Goal: Task Accomplishment & Management: Manage account settings

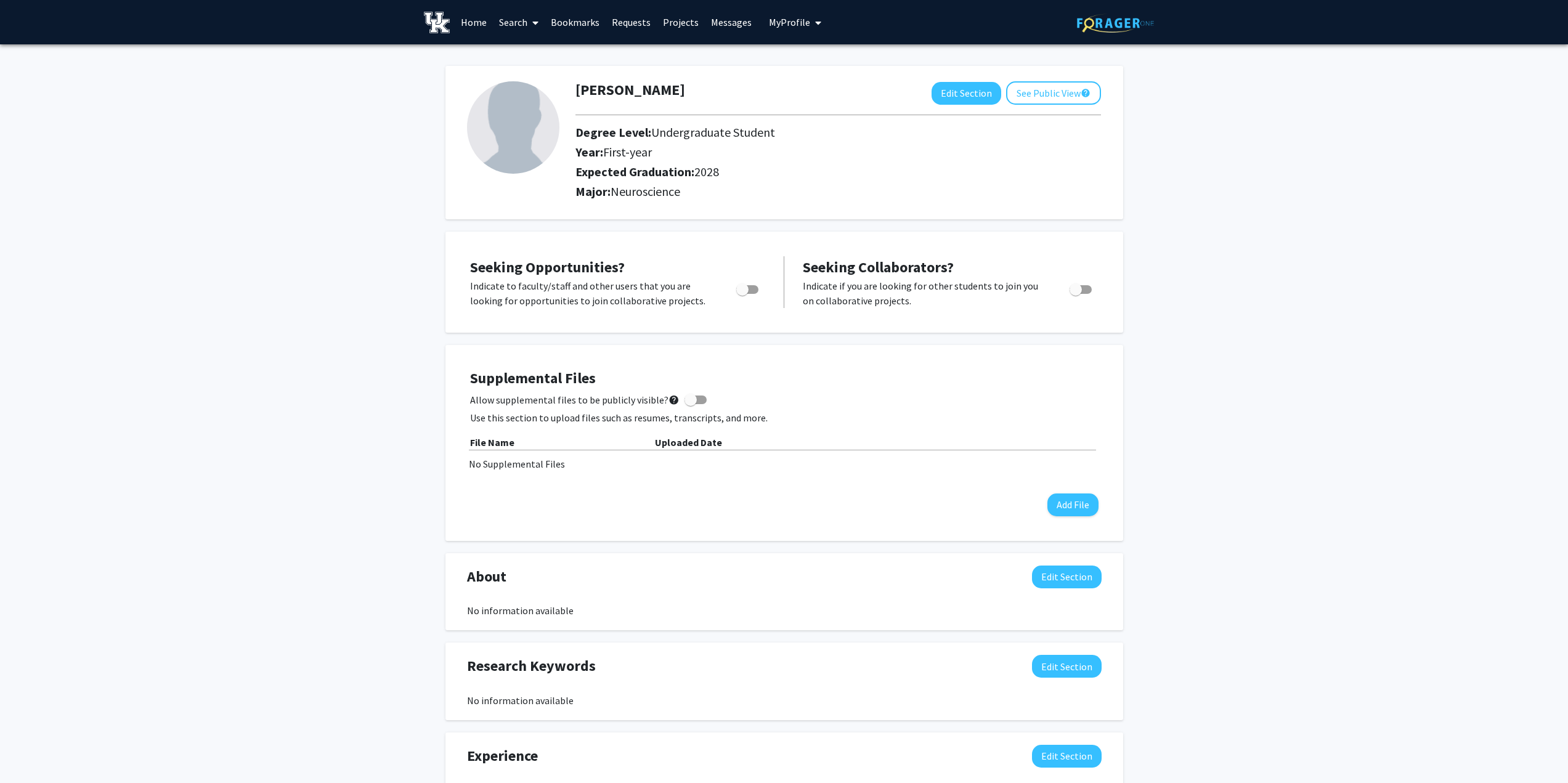
click at [476, 25] on link "Home" at bounding box center [473, 22] width 38 height 43
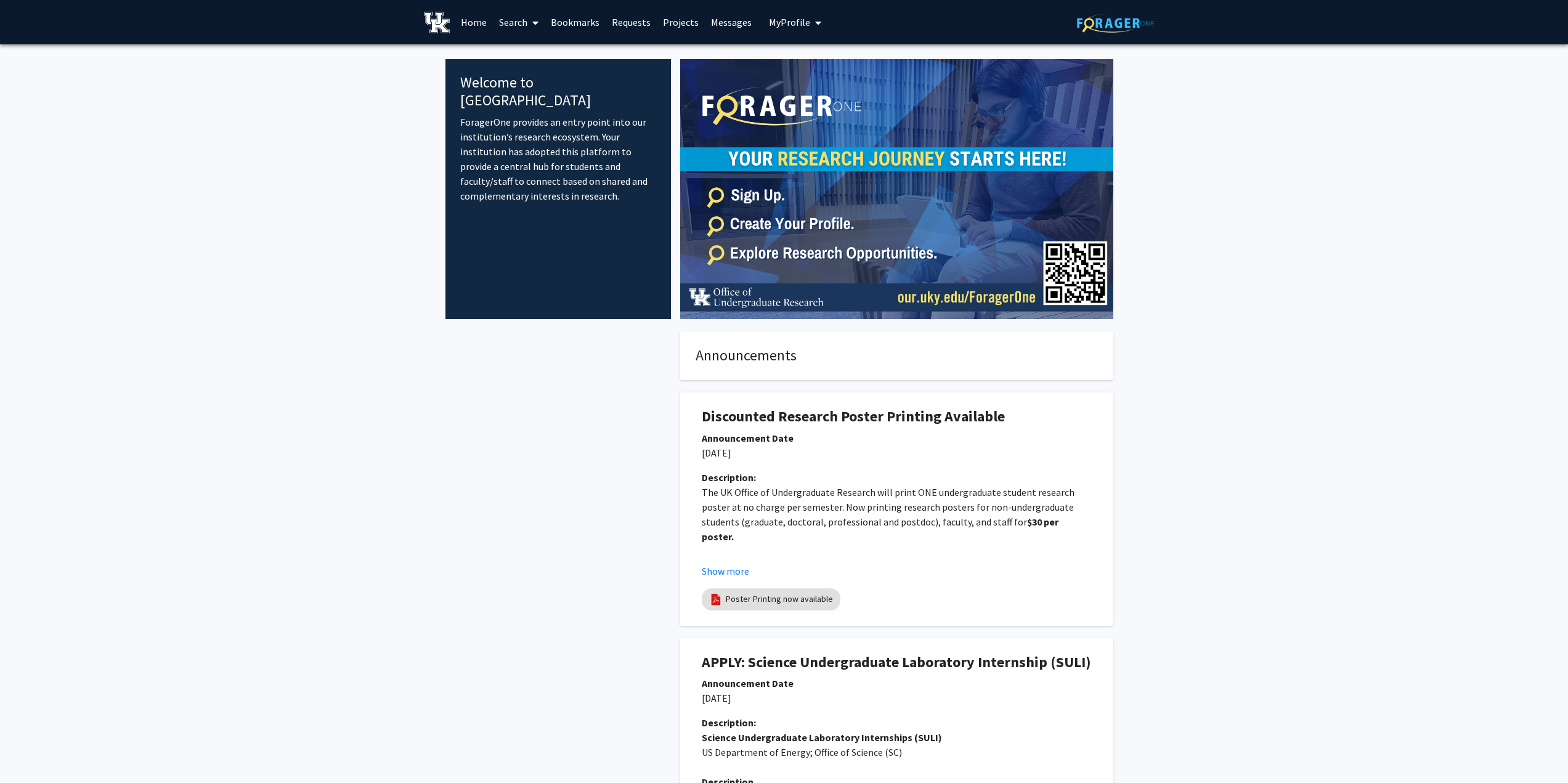
click at [795, 28] on button "My Profile" at bounding box center [795, 22] width 60 height 45
click at [826, 95] on link "Account Settings" at bounding box center [833, 95] width 111 height 15
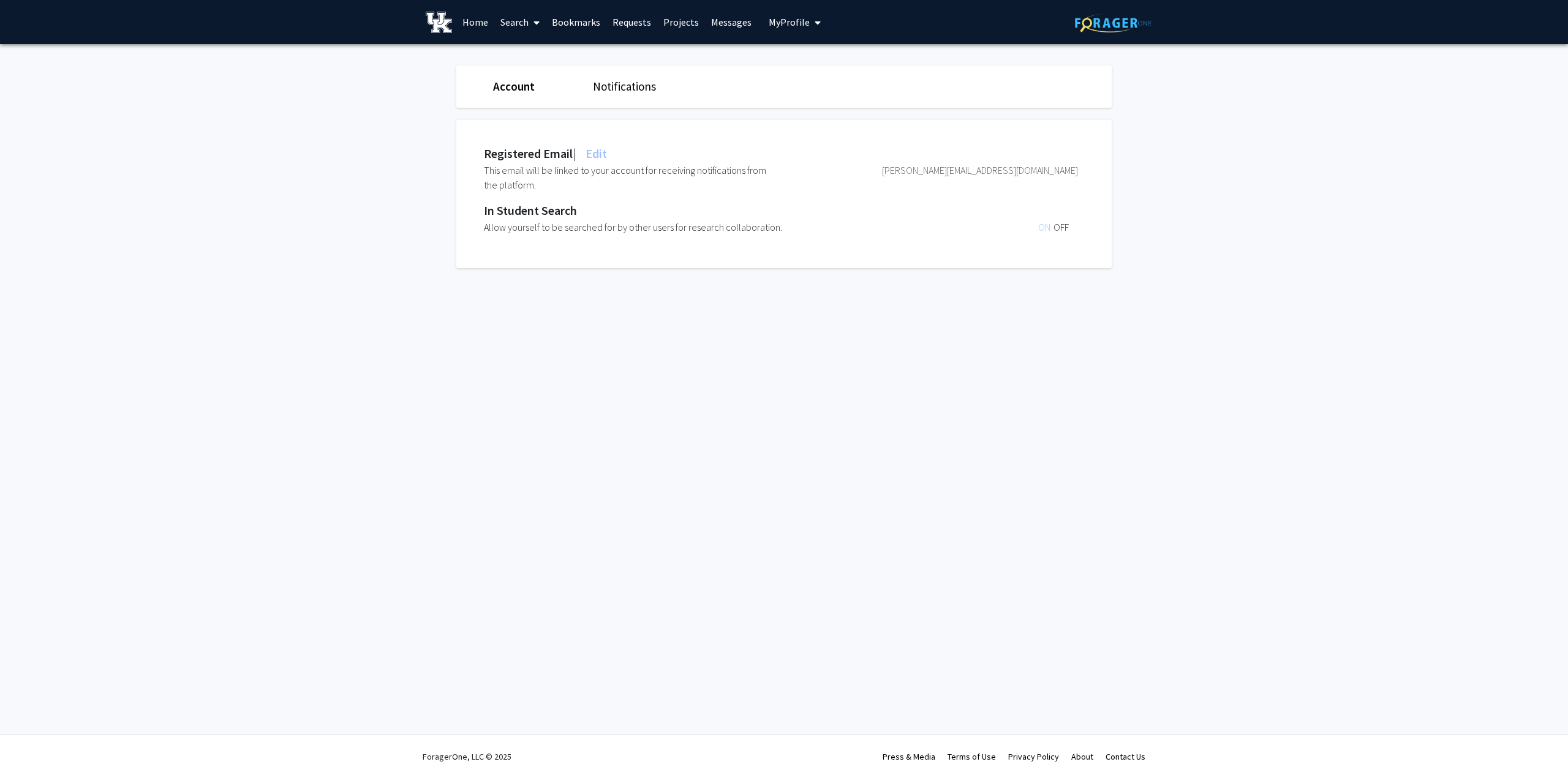
click at [628, 89] on link "Notifications" at bounding box center [624, 87] width 63 height 15
click at [1045, 233] on span "ON" at bounding box center [1046, 227] width 16 height 13
click at [1041, 224] on span "ON" at bounding box center [1046, 227] width 16 height 13
click at [1059, 228] on span "OFF" at bounding box center [1061, 227] width 16 height 13
click at [1062, 170] on span "OFF" at bounding box center [1061, 170] width 16 height 13
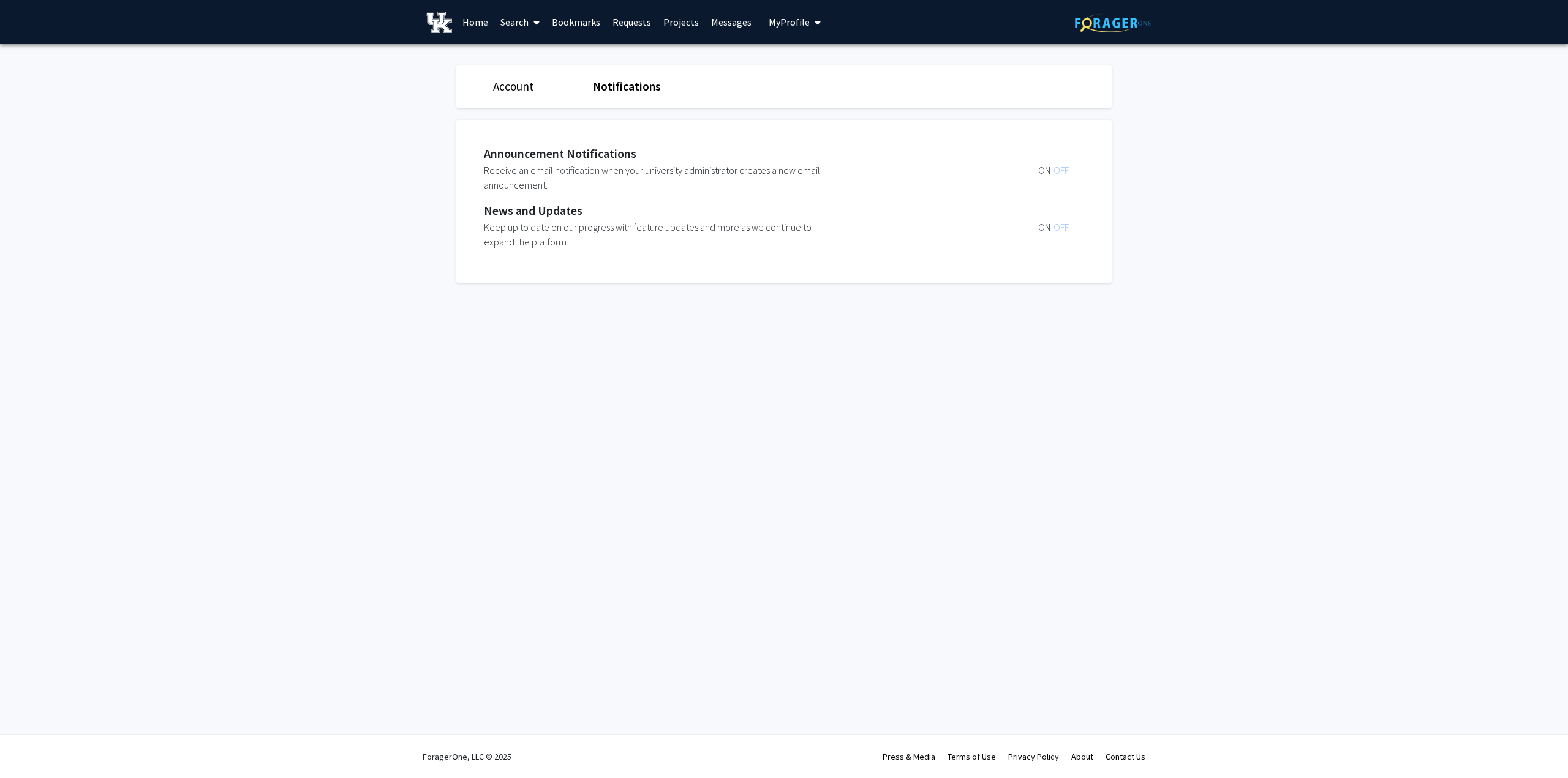
click at [1043, 172] on span "ON" at bounding box center [1046, 170] width 16 height 13
click at [1045, 229] on span "ON" at bounding box center [1046, 227] width 16 height 13
click at [638, 87] on link "Notifications" at bounding box center [627, 87] width 68 height 15
click at [518, 84] on link "Account" at bounding box center [513, 87] width 41 height 15
click at [786, 23] on span "My Profile" at bounding box center [789, 22] width 41 height 13
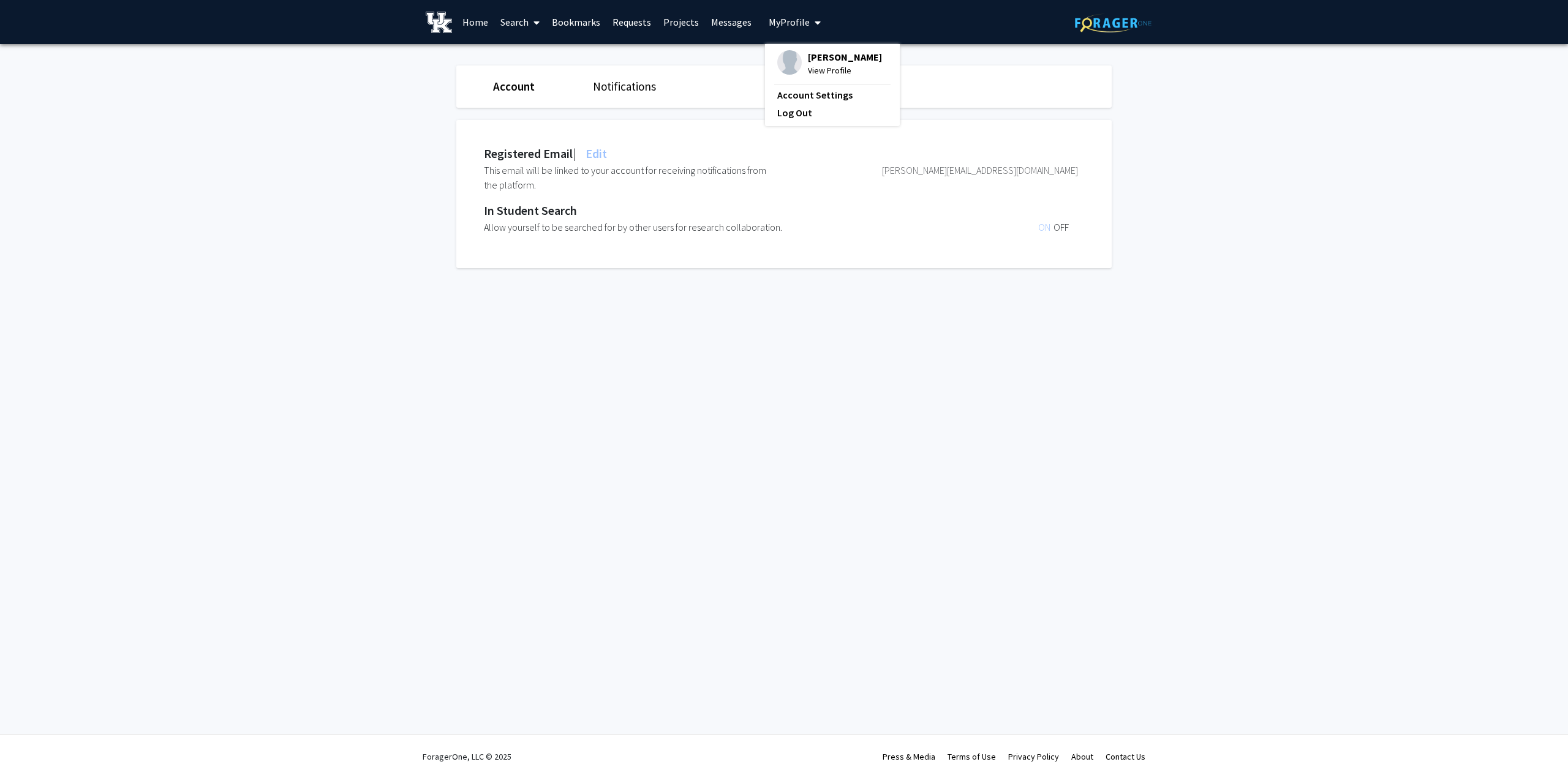
click at [822, 69] on span "View Profile" at bounding box center [845, 70] width 74 height 13
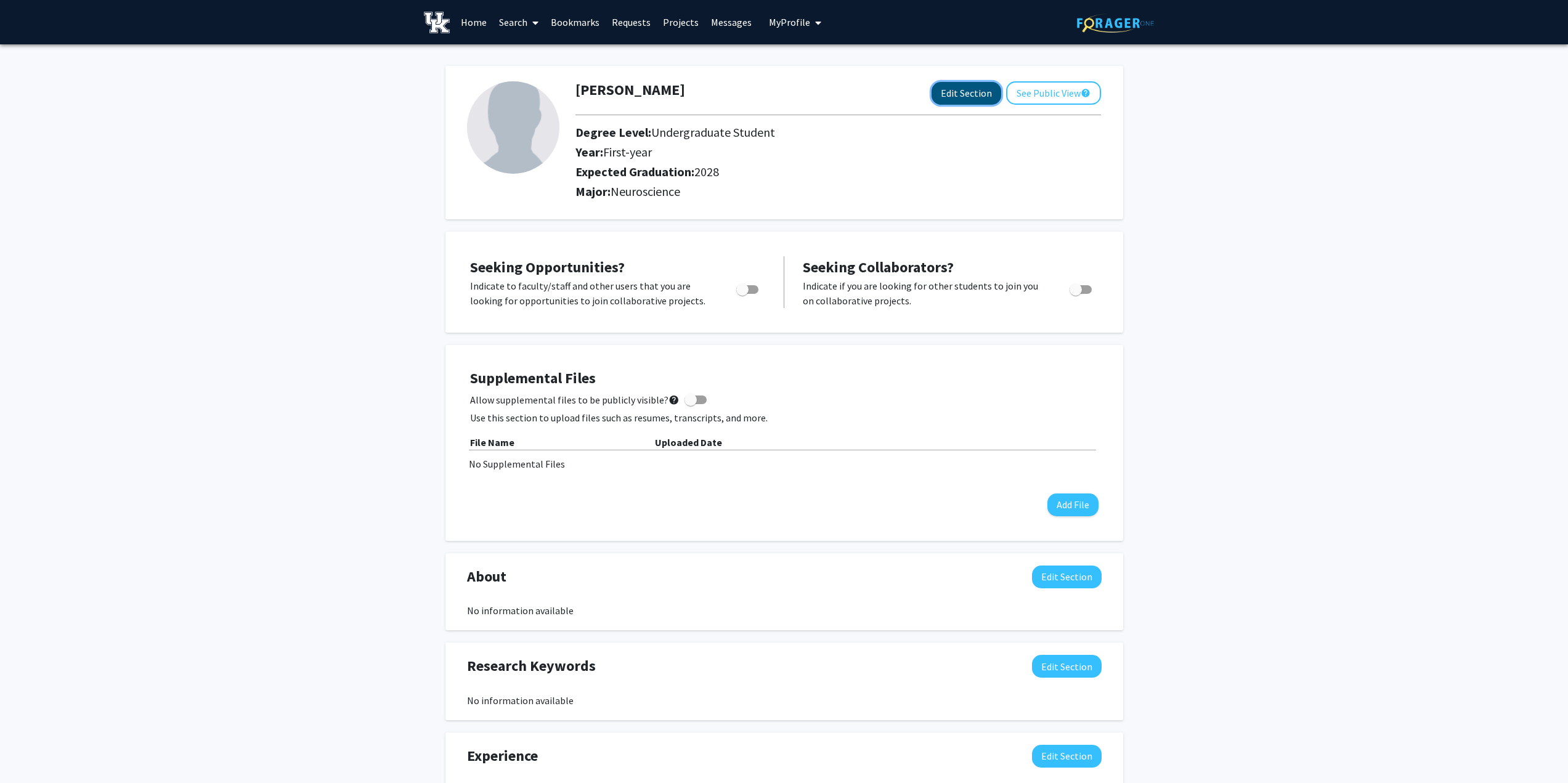
click at [975, 95] on button "Edit Section" at bounding box center [967, 93] width 70 height 23
select select "first-year"
select select "2028"
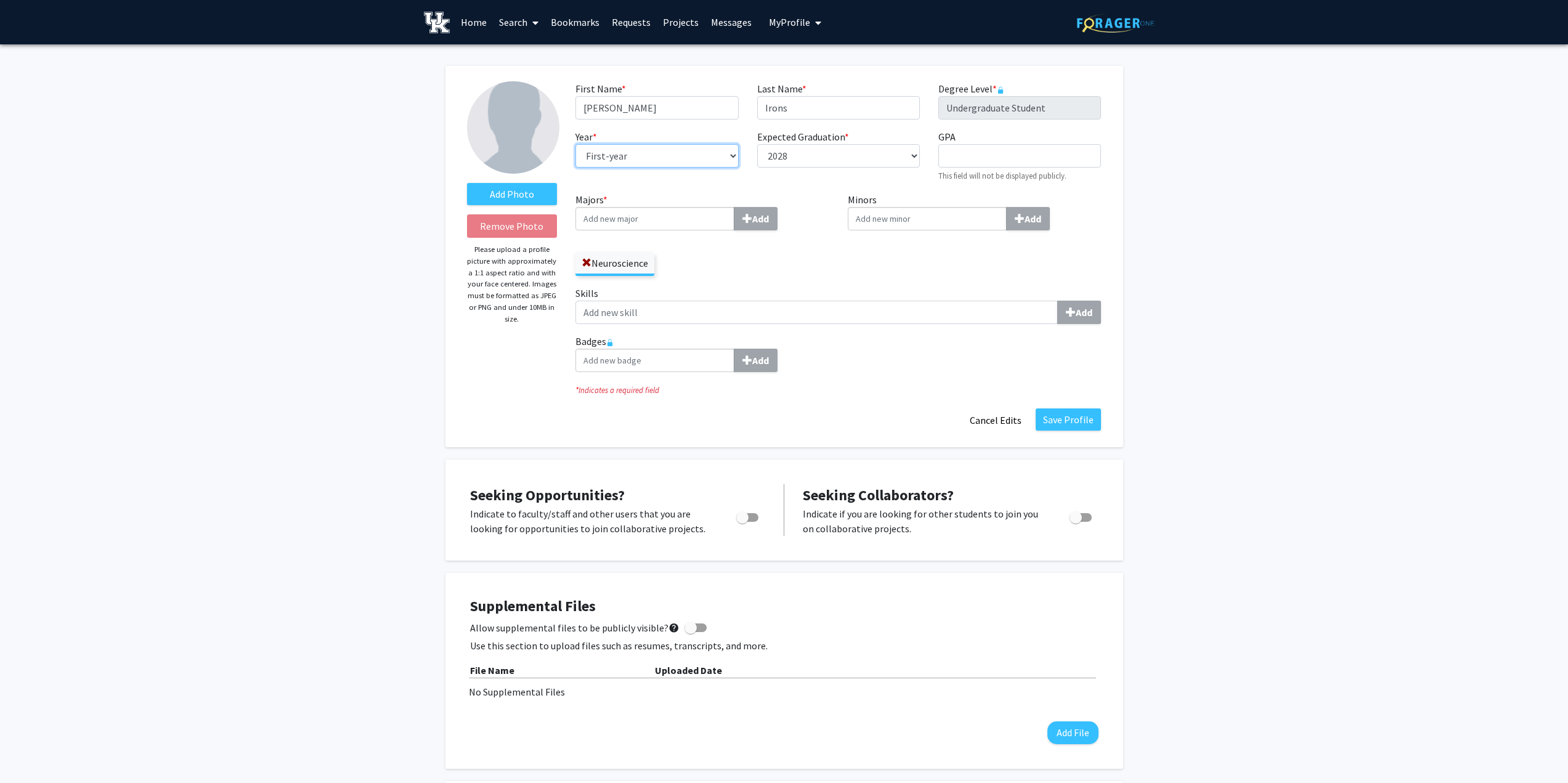
click at [730, 156] on select "--- First-year Sophomore Junior Senior Postbaccalaureate Certificate" at bounding box center [656, 156] width 163 height 23
select select "sophomore"
click at [575, 144] on select "--- First-year Sophomore Junior Senior Postbaccalaureate Certificate" at bounding box center [656, 156] width 163 height 23
click at [689, 313] on input "Skills Add" at bounding box center [816, 312] width 482 height 23
type input "EMT Certified"
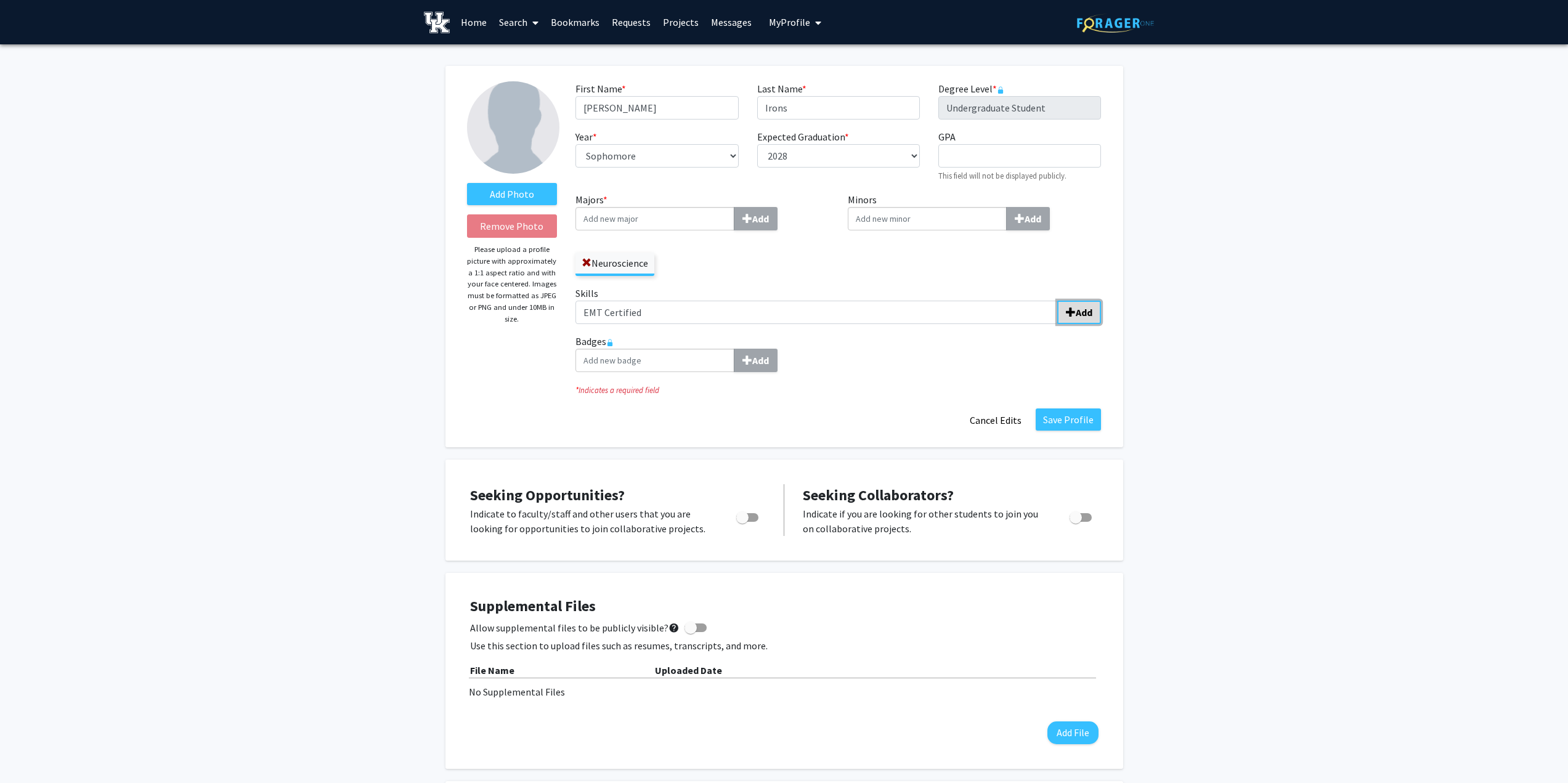
click at [1089, 314] on b "Add" at bounding box center [1084, 312] width 16 height 13
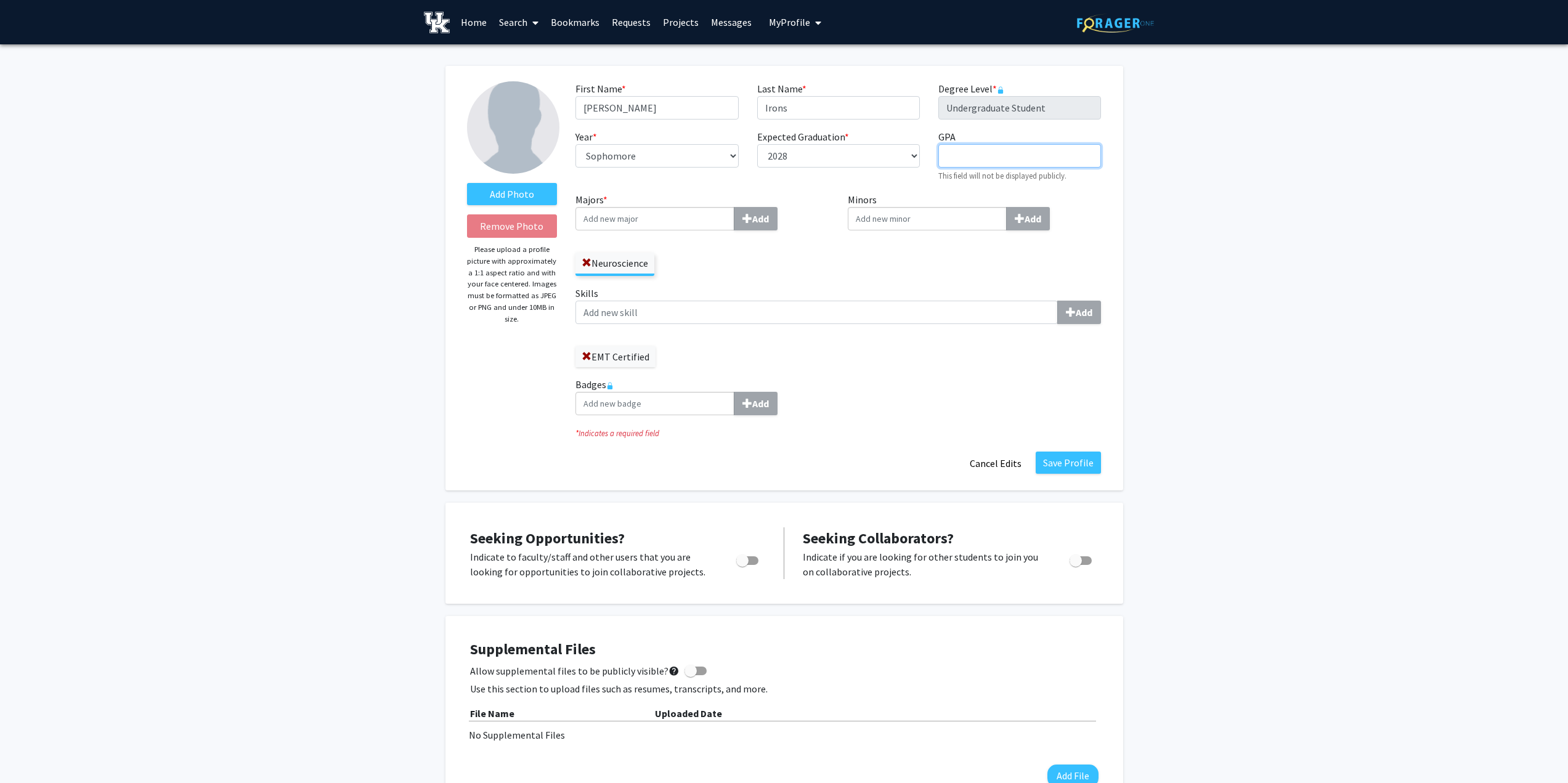
click at [1011, 155] on input "GPA required" at bounding box center [1020, 156] width 163 height 23
type input "3.9"
click at [746, 564] on span "Toggle" at bounding box center [742, 560] width 13 height 13
click at [743, 565] on input "Are you actively seeking opportunities?" at bounding box center [742, 565] width 1 height 1
checkbox input "true"
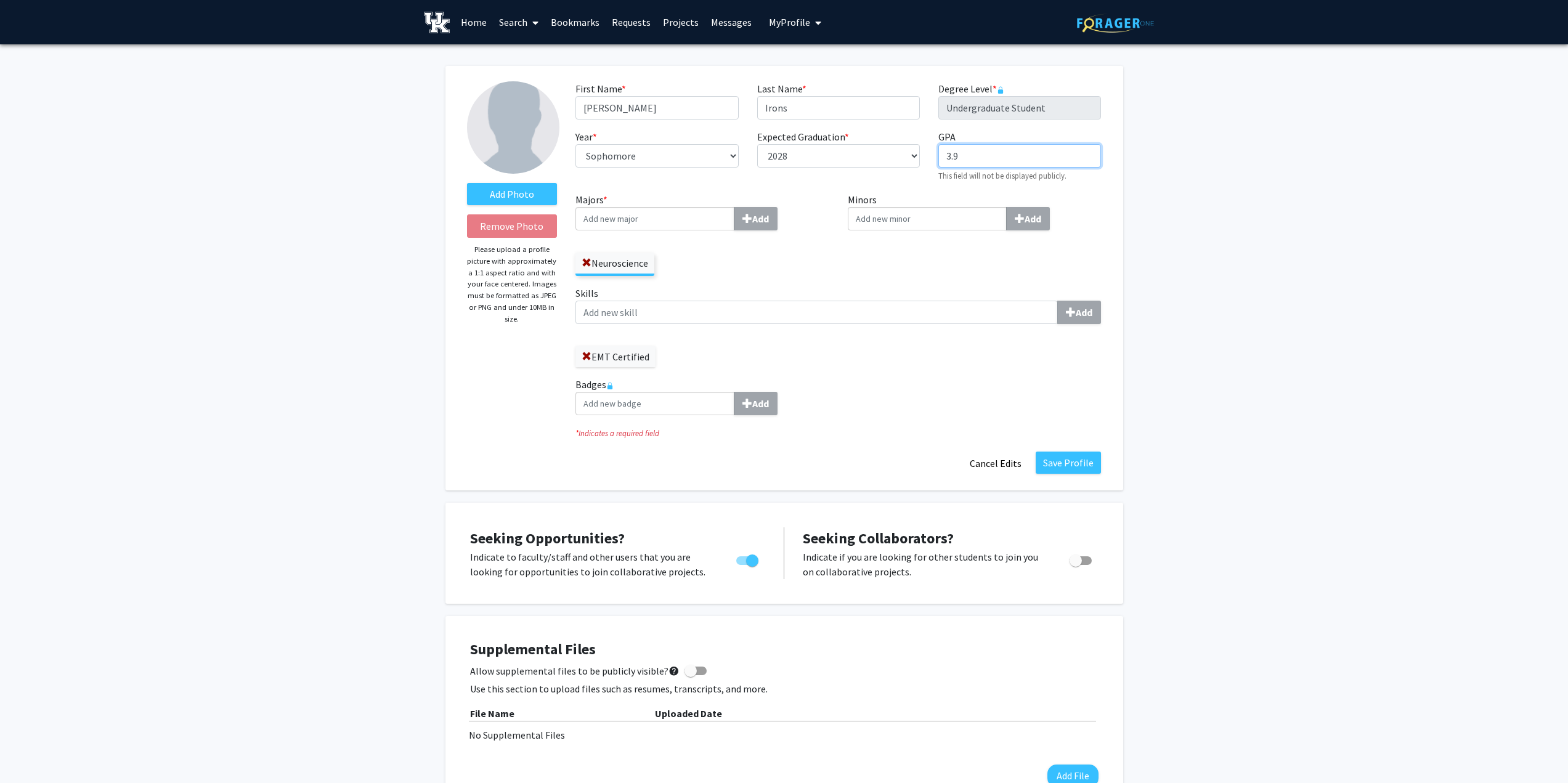
drag, startPoint x: 983, startPoint y: 154, endPoint x: 922, endPoint y: 155, distance: 61.0
click at [922, 155] on div "First Name * required [PERSON_NAME] Last Name * required Irons Degree Level * r…" at bounding box center [838, 136] width 544 height 111
click at [1074, 458] on button "Save Profile" at bounding box center [1069, 463] width 65 height 22
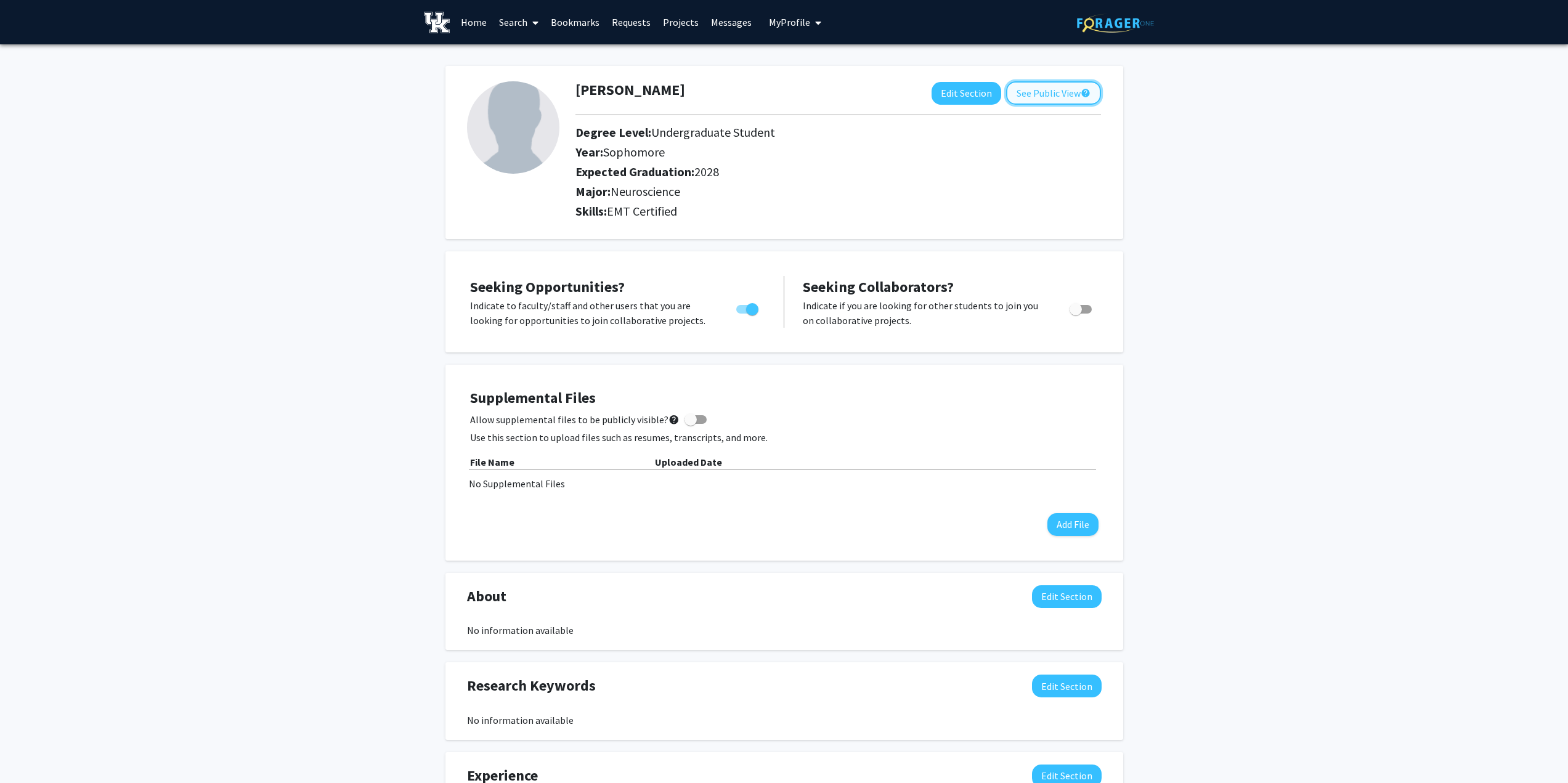
click at [1047, 90] on button "See Public View help" at bounding box center [1053, 92] width 95 height 23
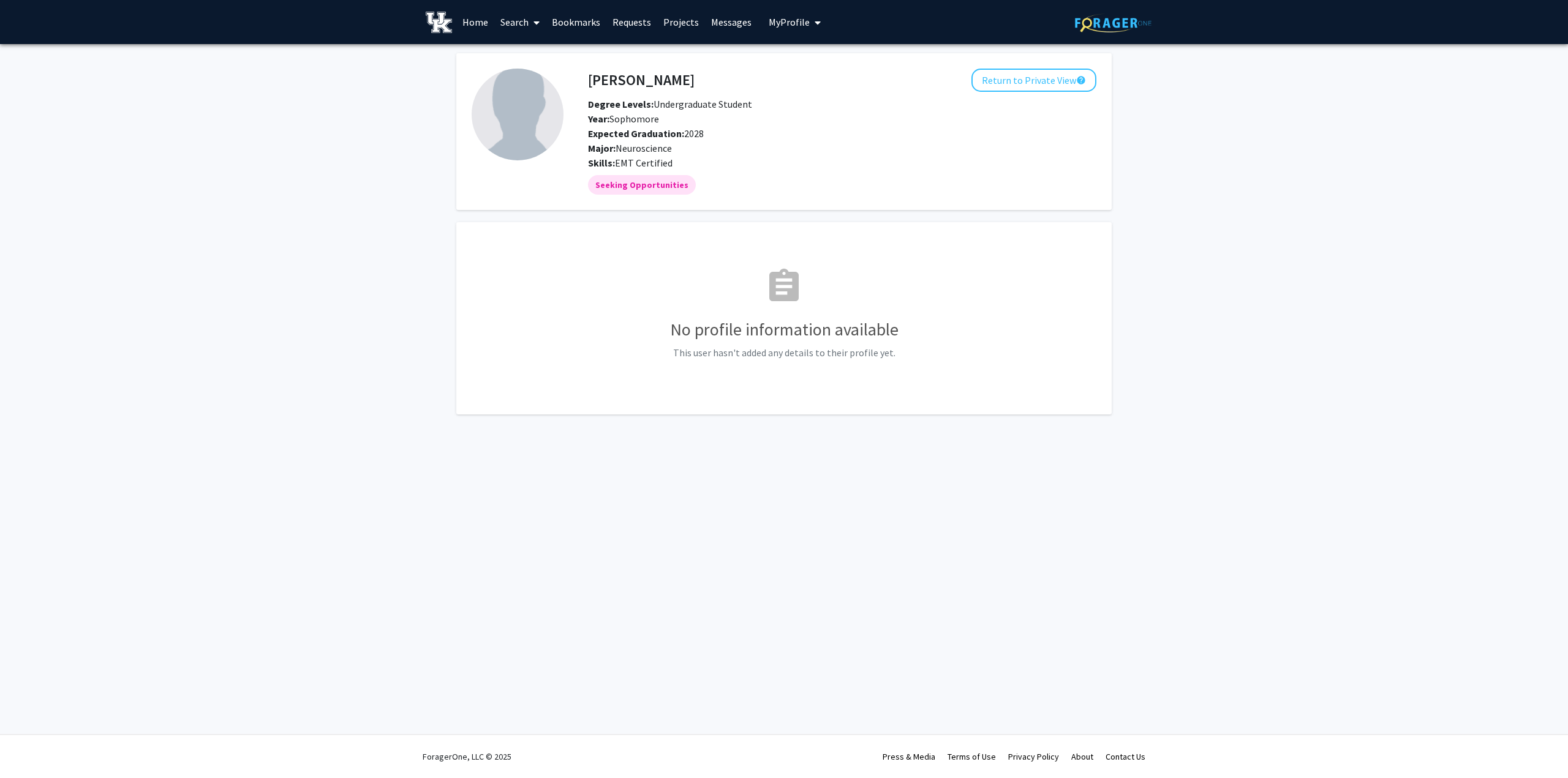
click at [1108, 18] on img at bounding box center [1113, 23] width 76 height 19
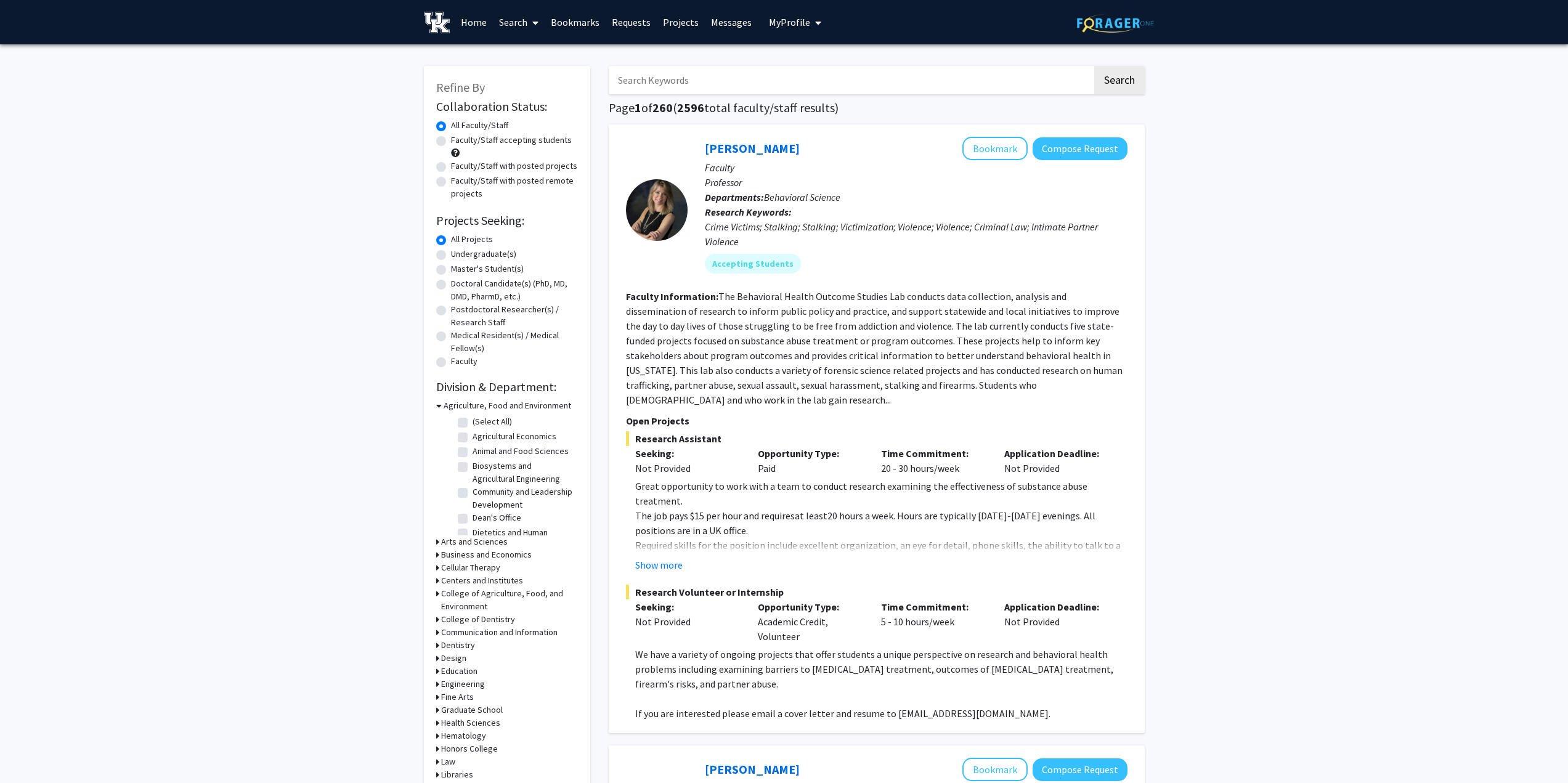
click at [451, 252] on label "Undergraduate(s)" at bounding box center [484, 254] width 65 height 13
click at [451, 252] on input "Undergraduate(s)" at bounding box center [455, 252] width 8 height 8
radio input "true"
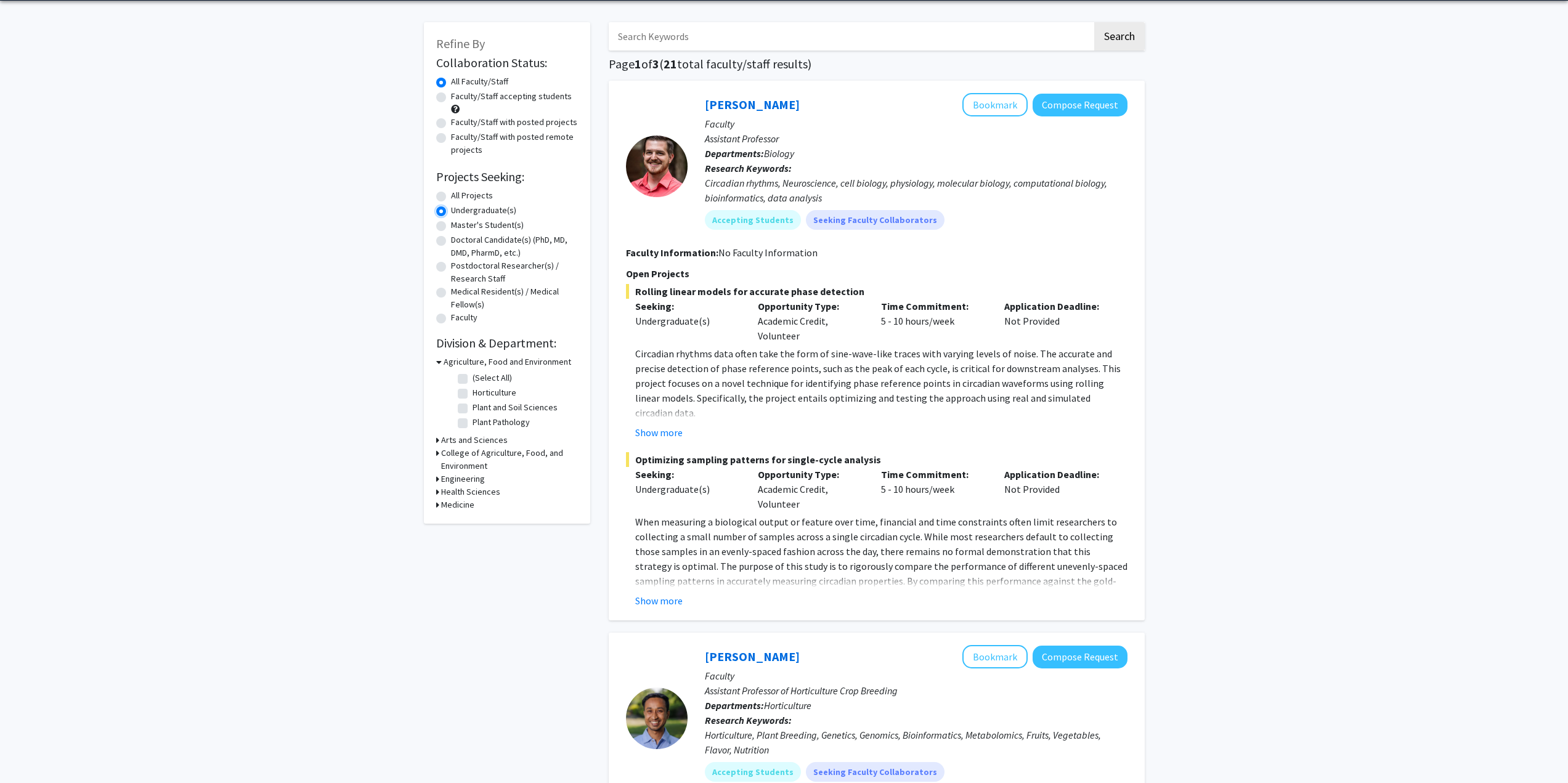
scroll to position [124, 0]
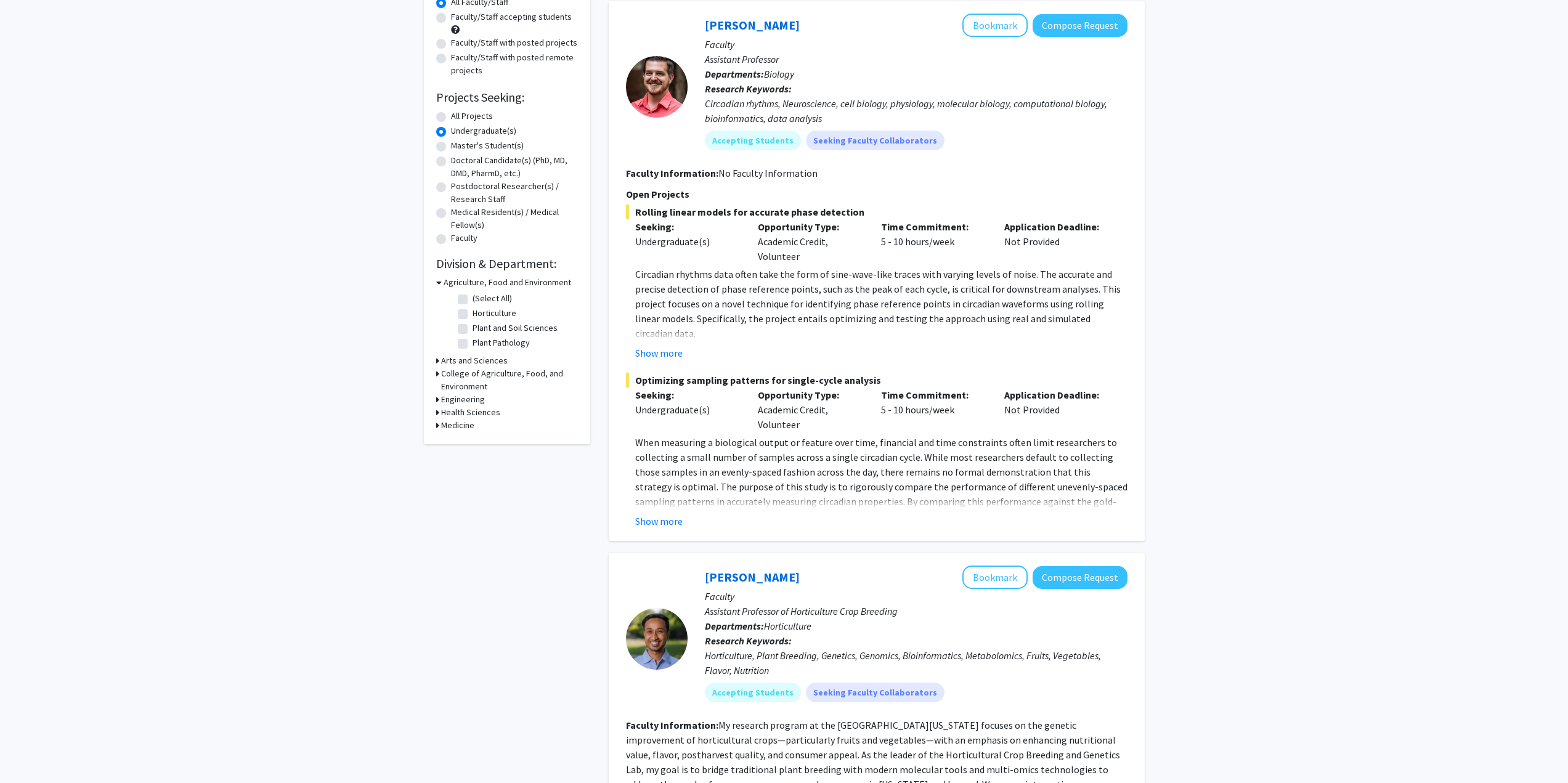
click at [450, 357] on h3 "Arts and Sciences" at bounding box center [474, 360] width 66 height 13
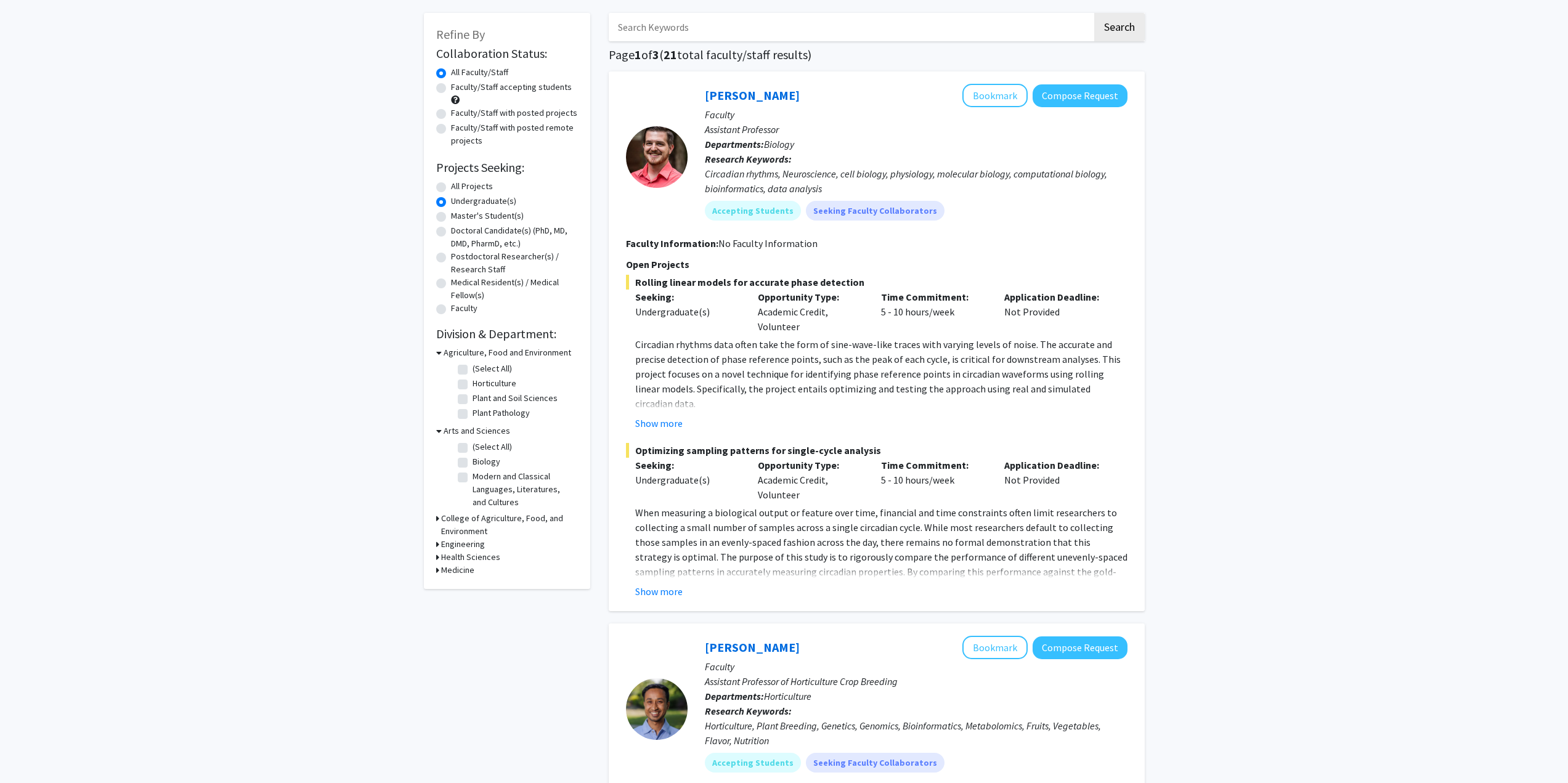
scroll to position [0, 0]
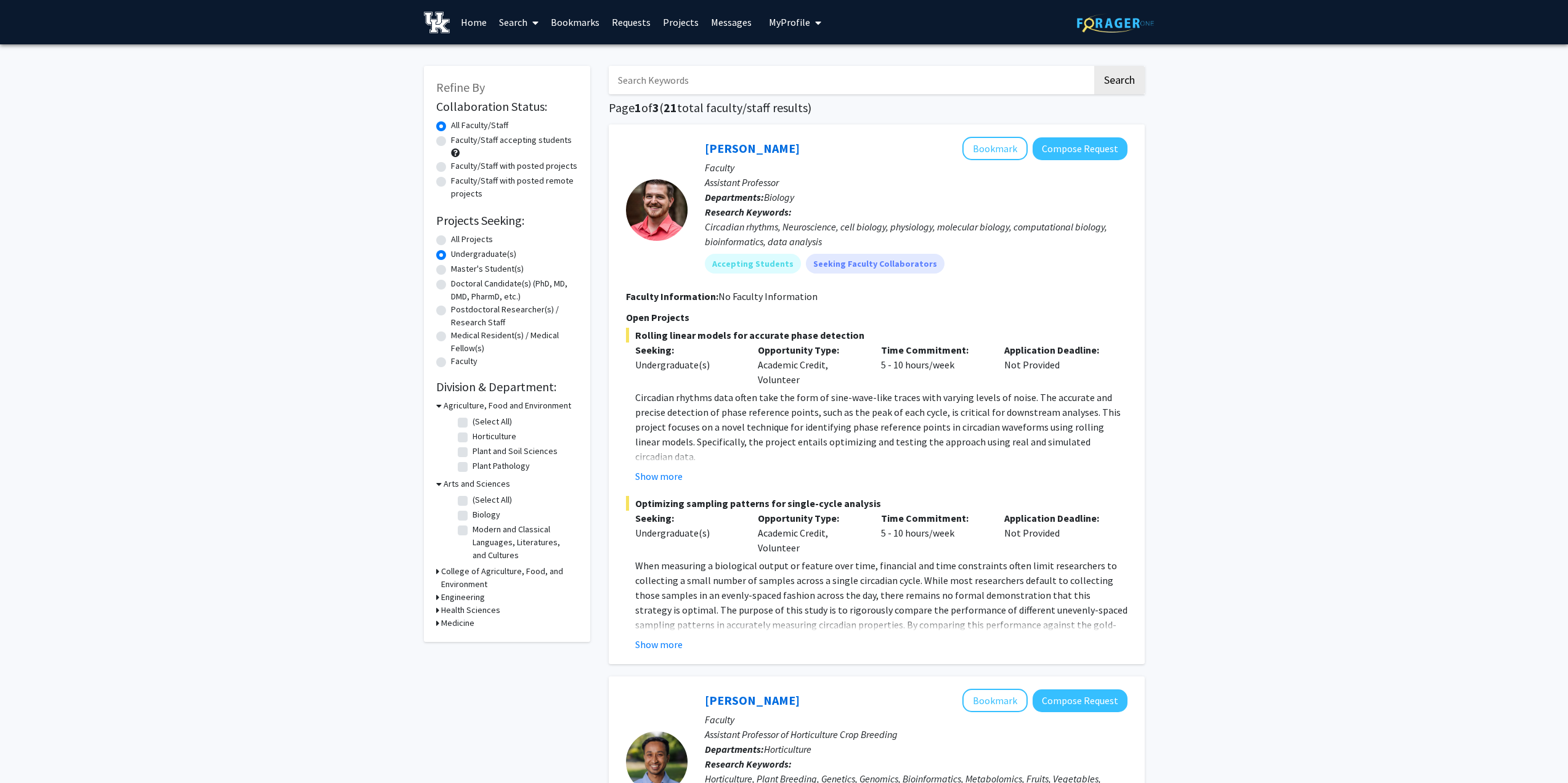
click at [436, 610] on icon at bounding box center [438, 610] width 3 height 13
click at [451, 646] on h3 "Medicine" at bounding box center [458, 644] width 33 height 13
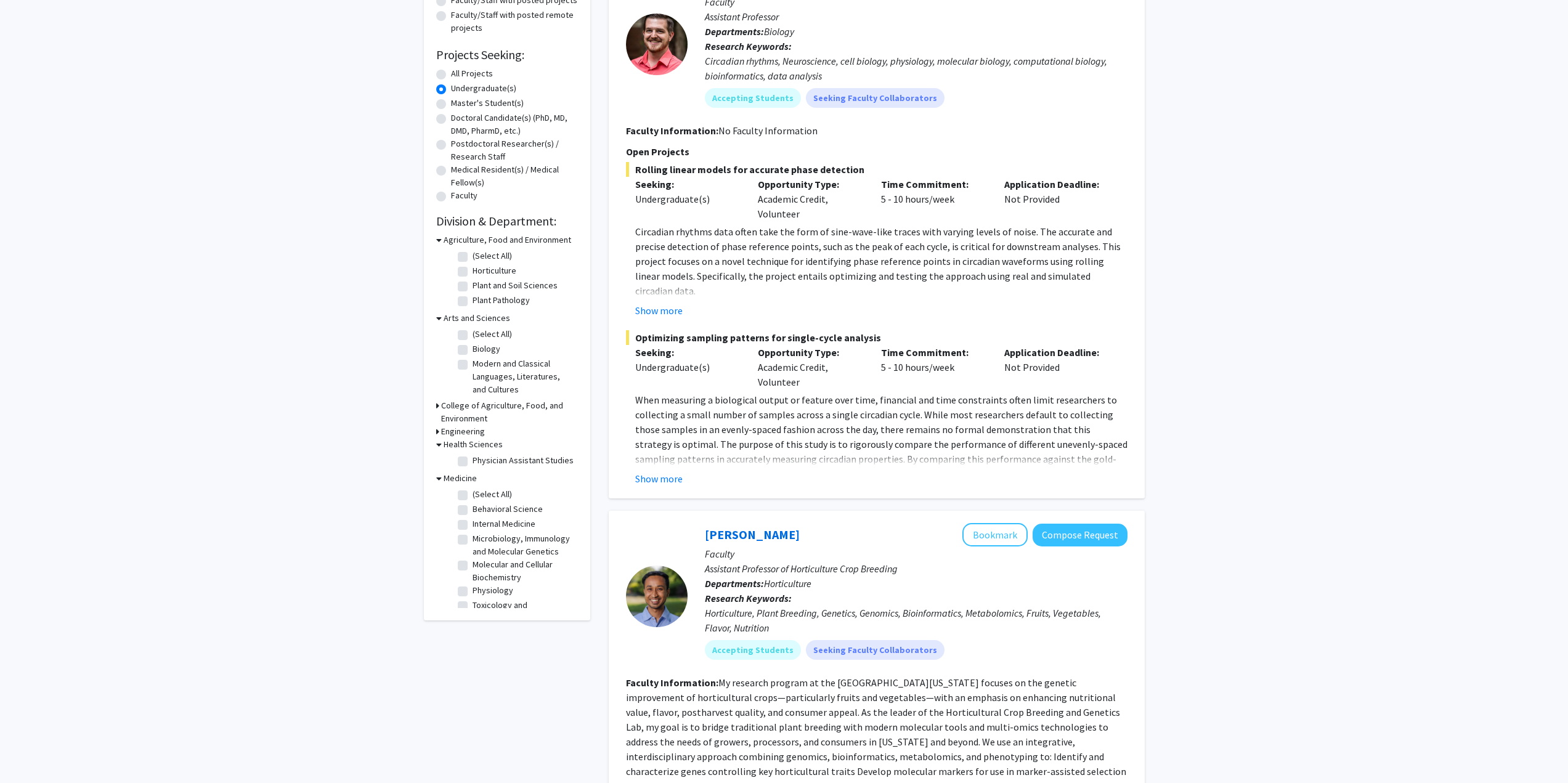
scroll to position [185, 0]
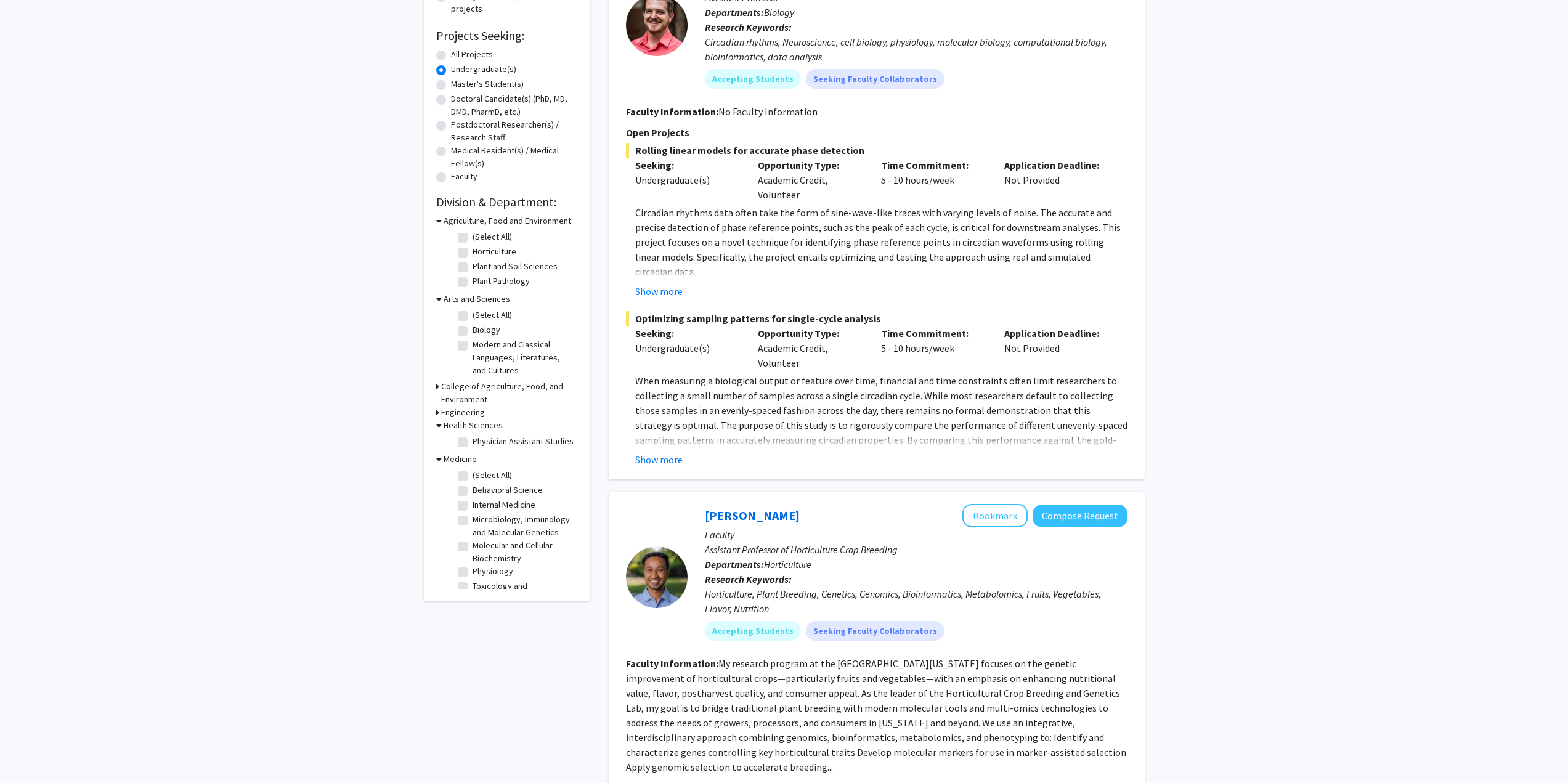
click at [473, 479] on label "(Select All)" at bounding box center [492, 475] width 39 height 13
click at [473, 477] on input "(Select All)" at bounding box center [476, 473] width 8 height 8
checkbox input "true"
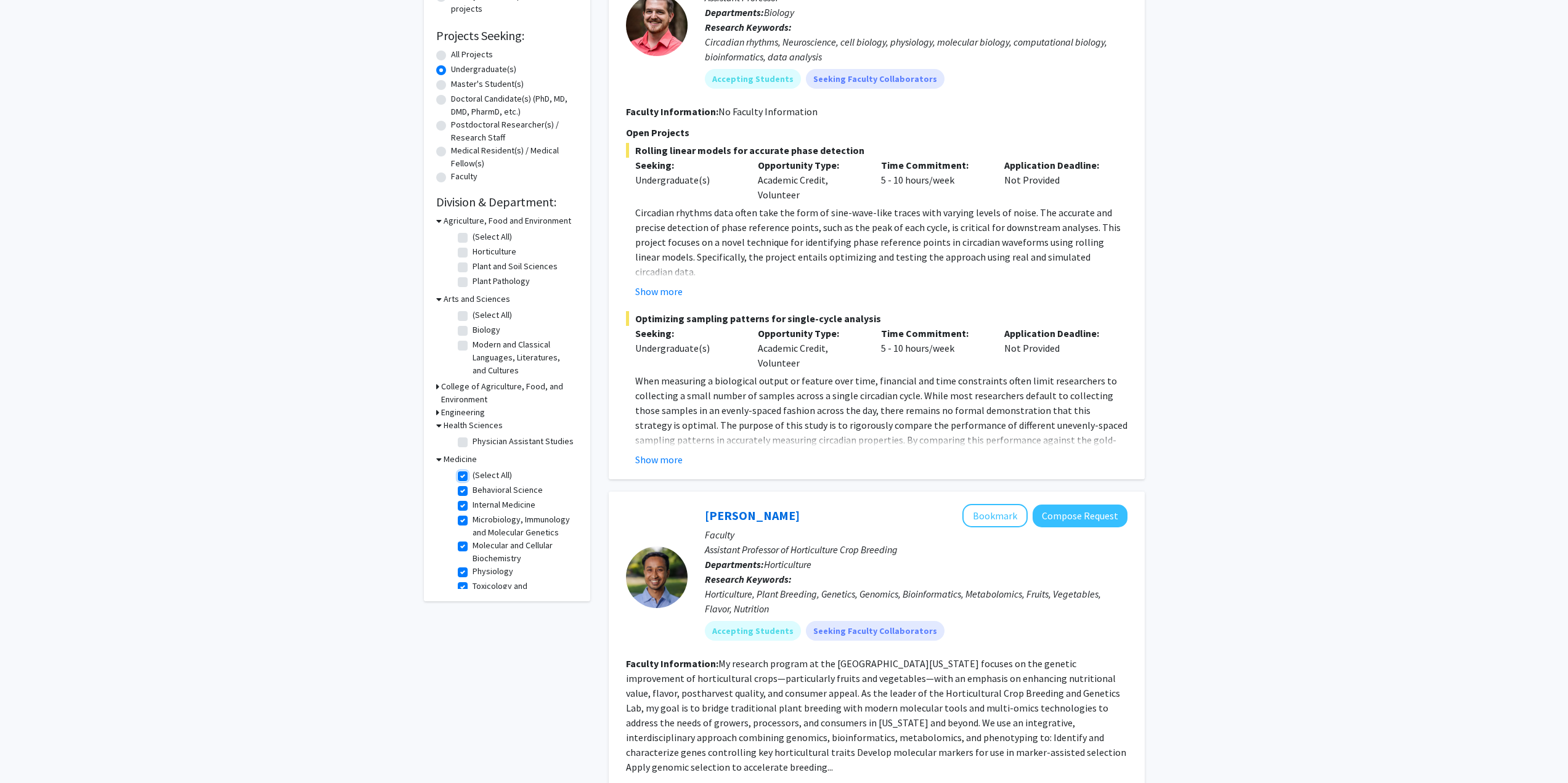
checkbox input "true"
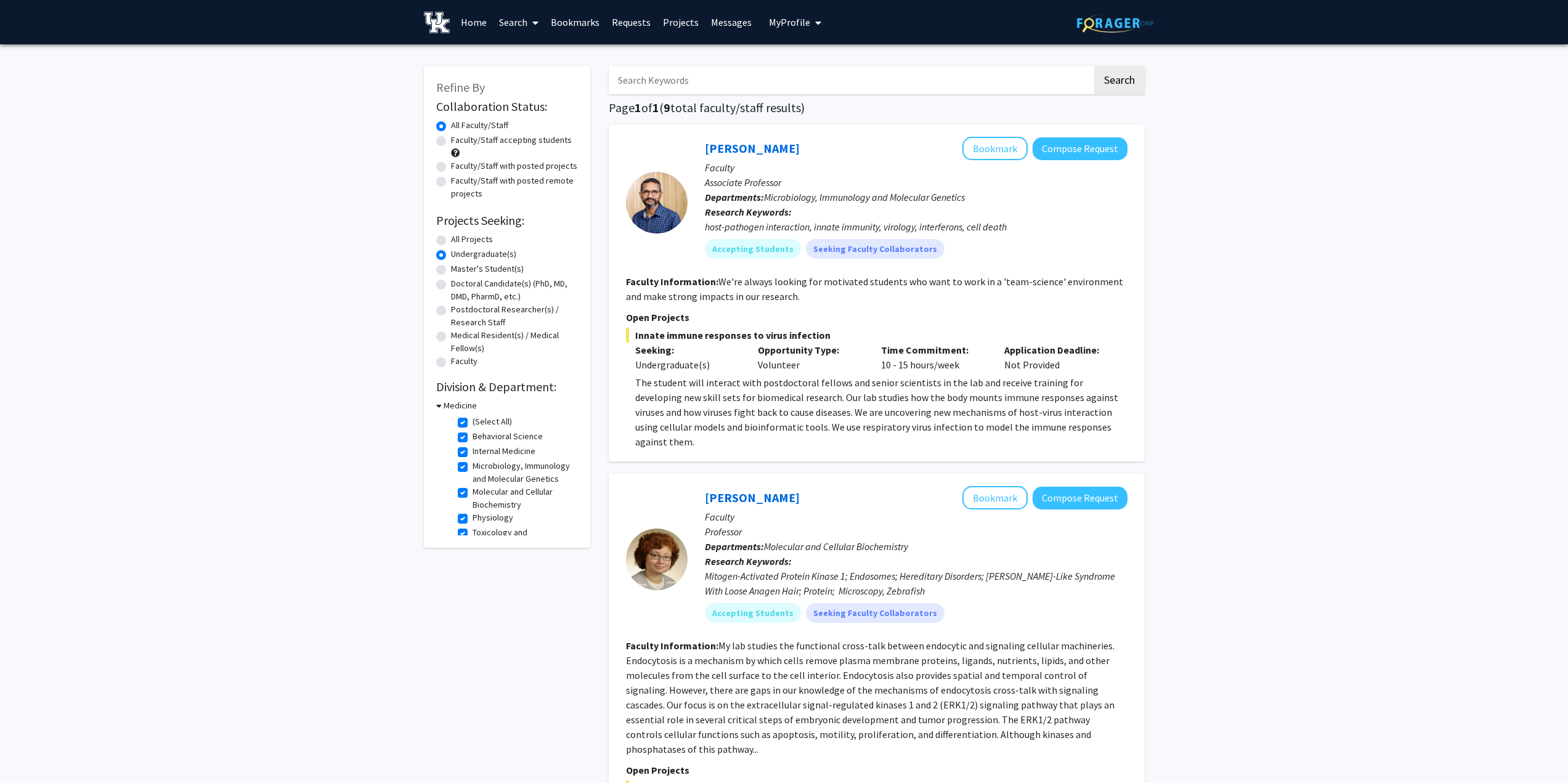
click at [473, 27] on link "Home" at bounding box center [473, 22] width 38 height 43
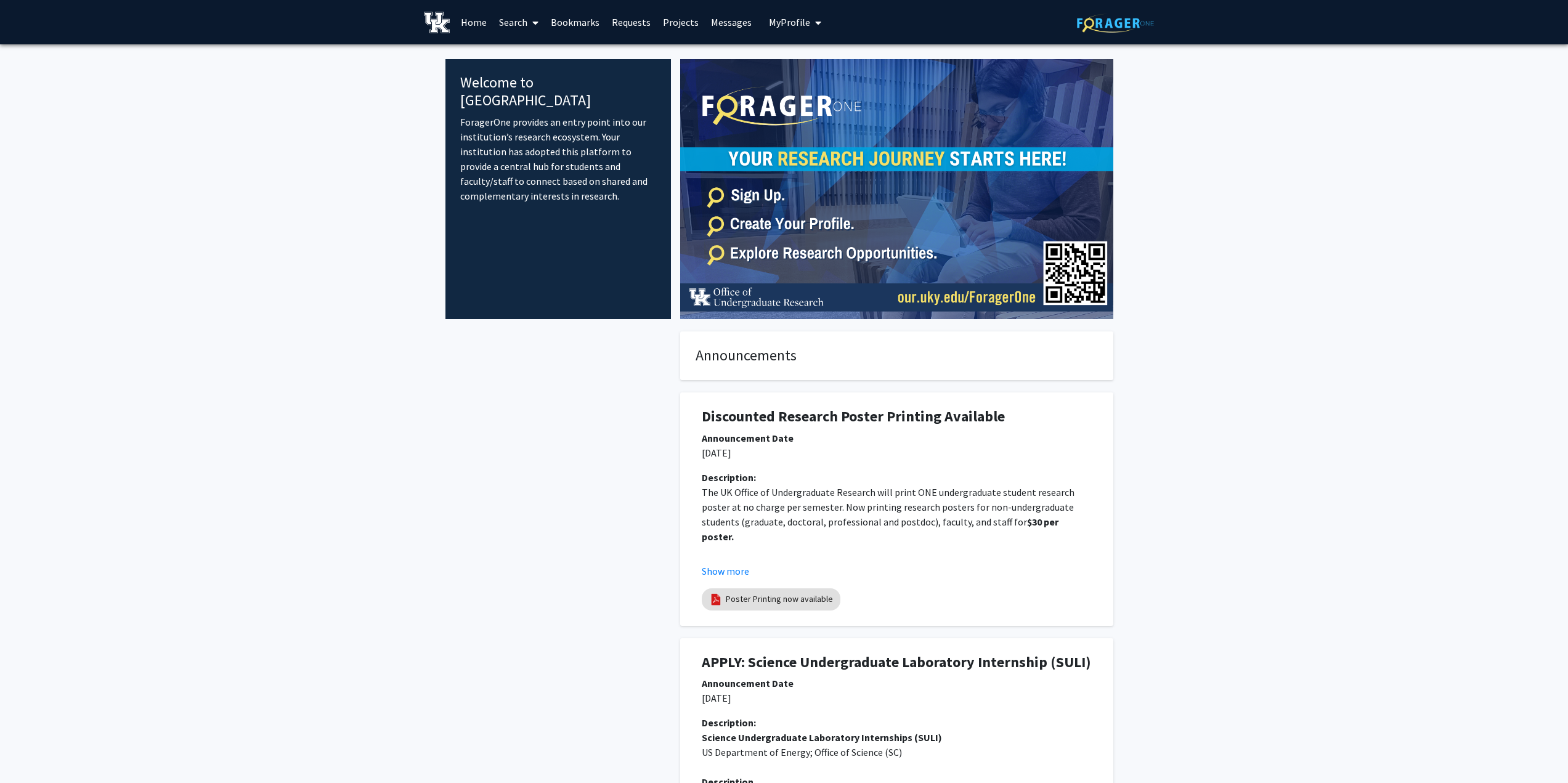
click at [787, 22] on span "My Profile" at bounding box center [789, 22] width 41 height 13
click at [813, 93] on link "Account Settings" at bounding box center [833, 95] width 111 height 15
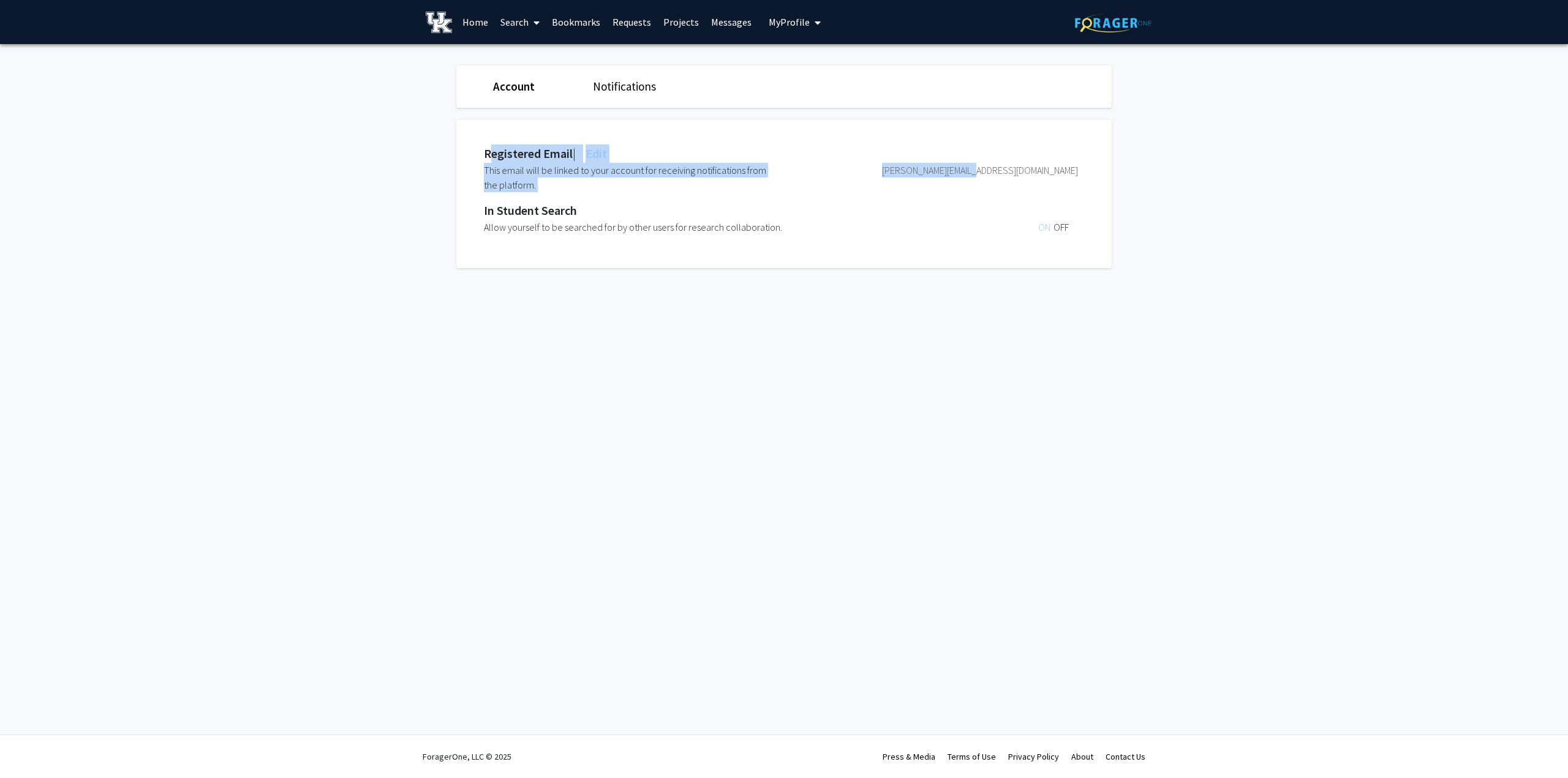
drag, startPoint x: 482, startPoint y: 148, endPoint x: 1083, endPoint y: 172, distance: 601.5
click at [1083, 172] on div "Registered Email | Edit This email will be linked to your account for receiving…" at bounding box center [793, 194] width 674 height 148
copy div "Registered Email | Edit This email will be linked to your account for receiving…"
click at [795, 25] on span "My Profile" at bounding box center [789, 22] width 41 height 13
click at [798, 100] on link "Account Settings" at bounding box center [832, 95] width 110 height 15
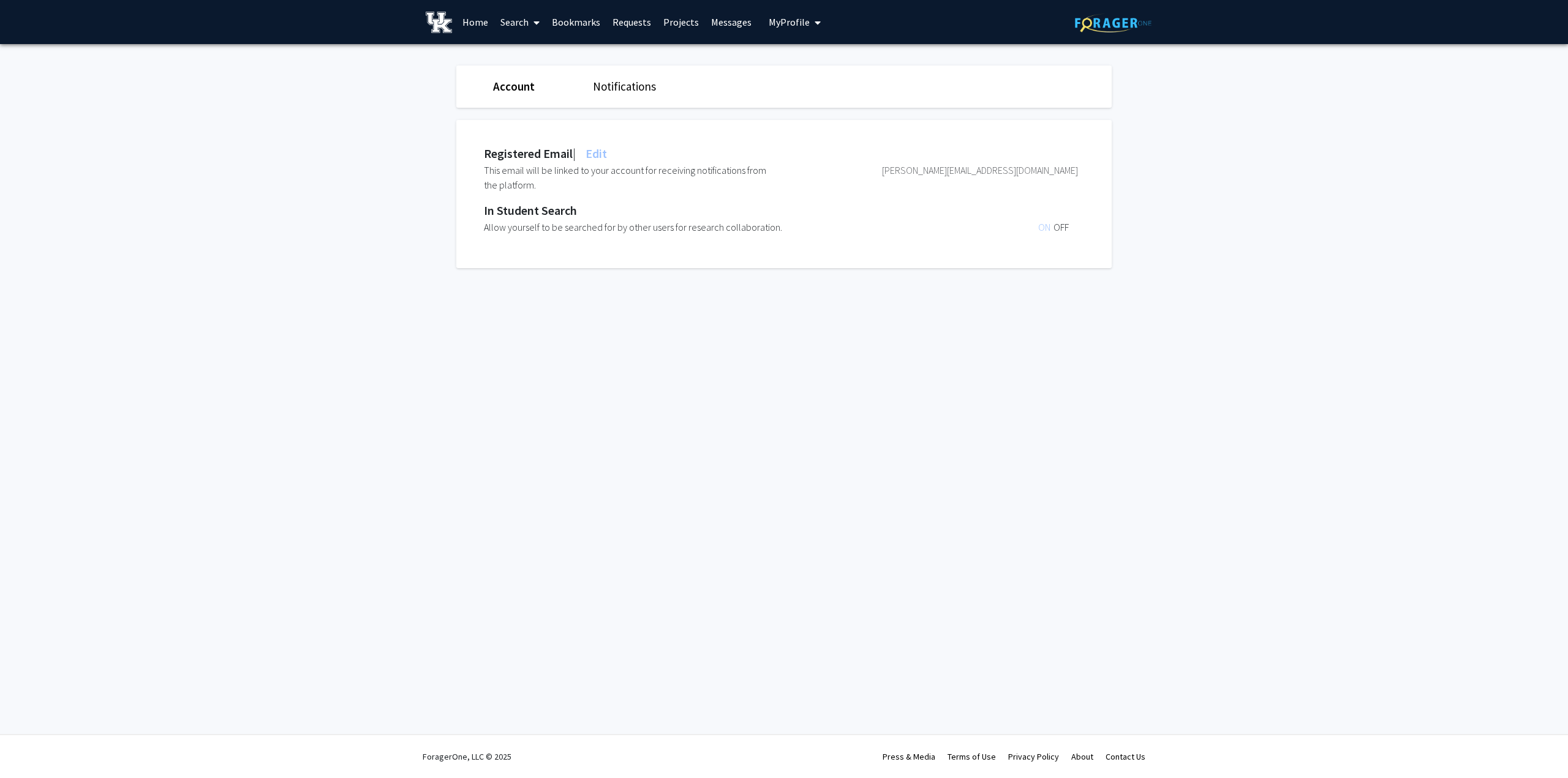
click at [508, 90] on link "Account" at bounding box center [514, 87] width 41 height 15
click at [815, 18] on icon "My profile dropdown to access profile and logout" at bounding box center [818, 22] width 6 height 10
click at [827, 66] on span "View Profile" at bounding box center [845, 70] width 74 height 13
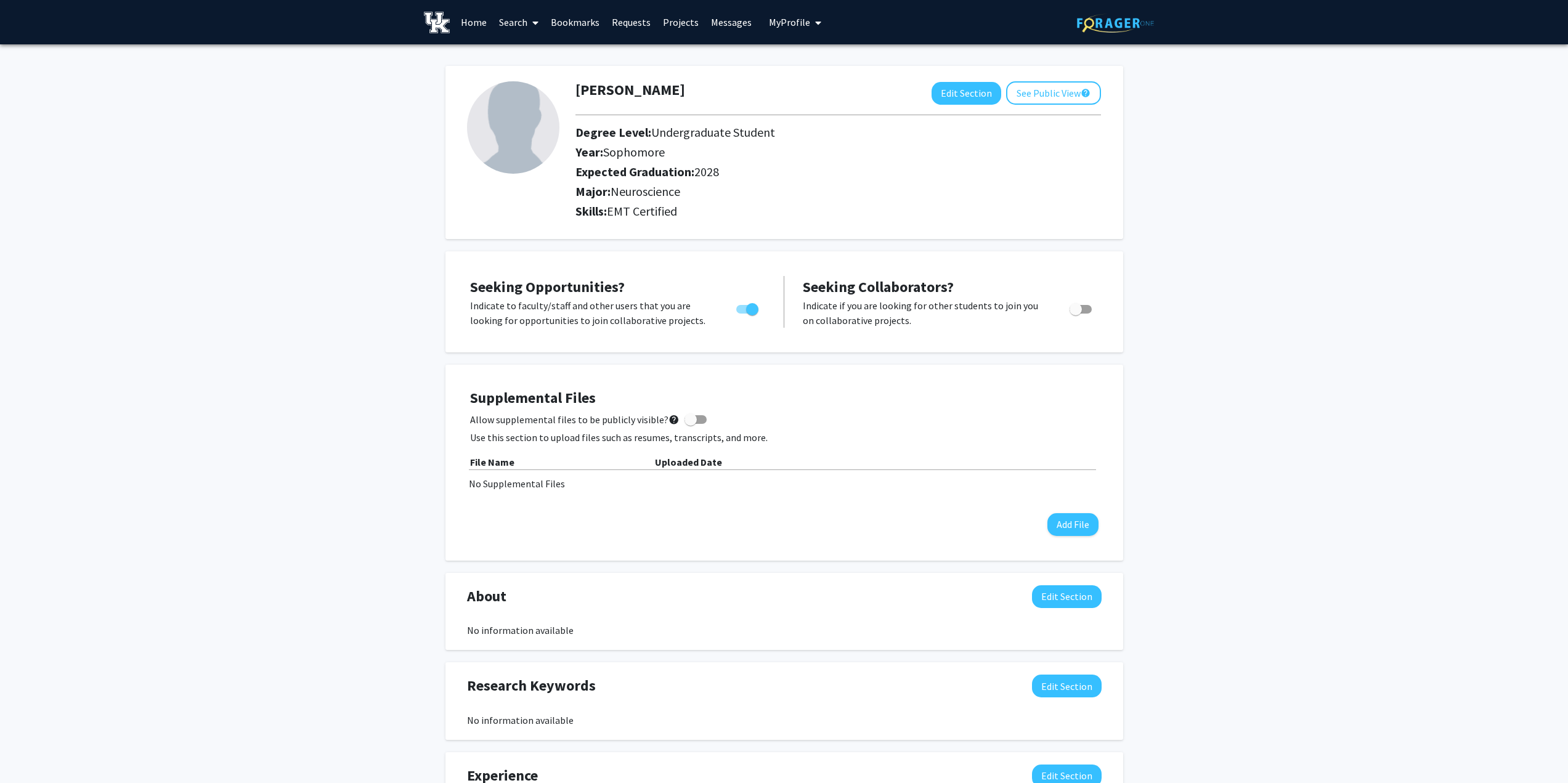
click at [793, 21] on span "My Profile" at bounding box center [789, 22] width 41 height 13
click at [810, 95] on link "Account Settings" at bounding box center [833, 95] width 111 height 15
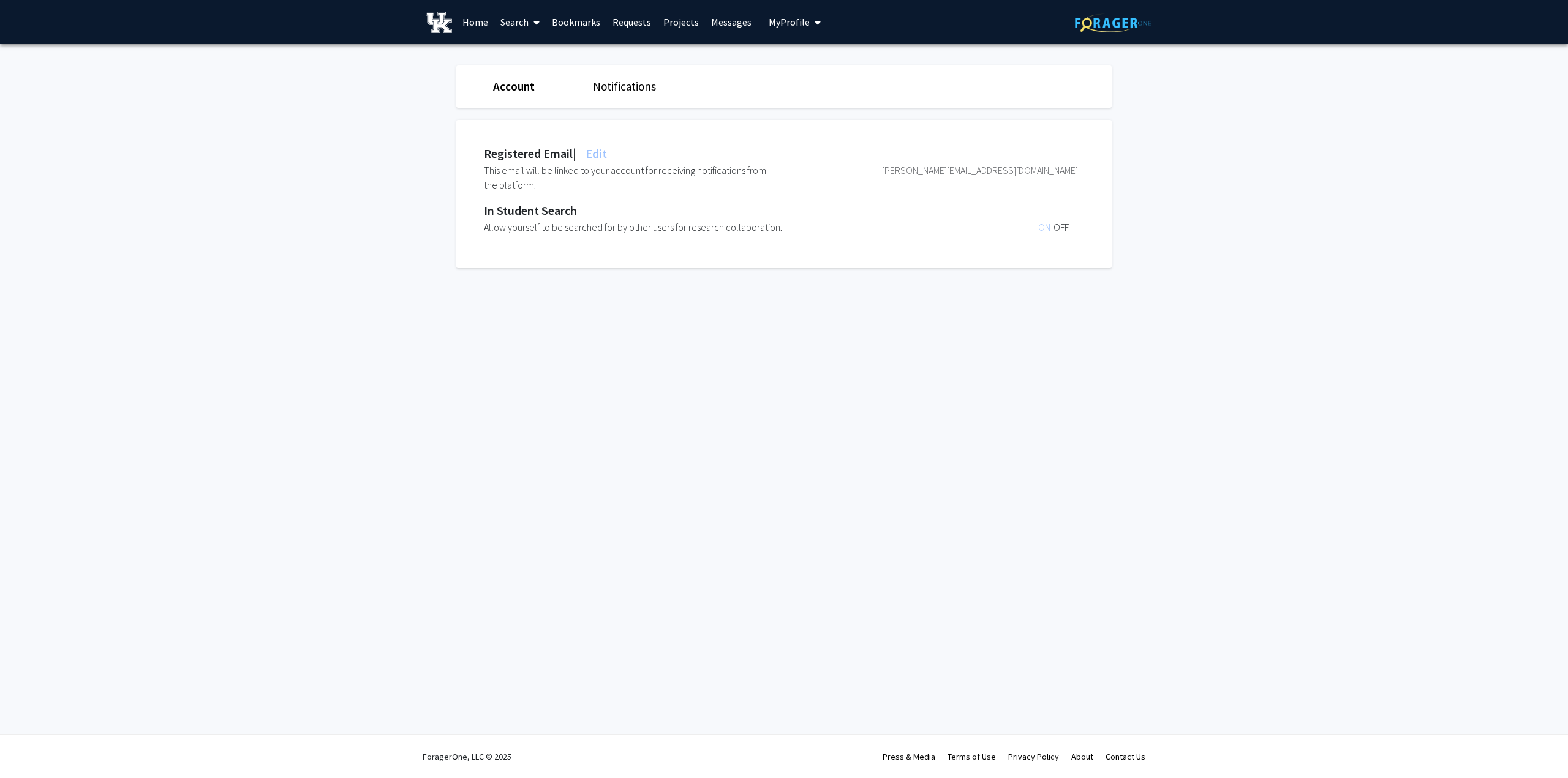
click at [477, 20] on link "Home" at bounding box center [475, 22] width 38 height 43
